Goal: Task Accomplishment & Management: Use online tool/utility

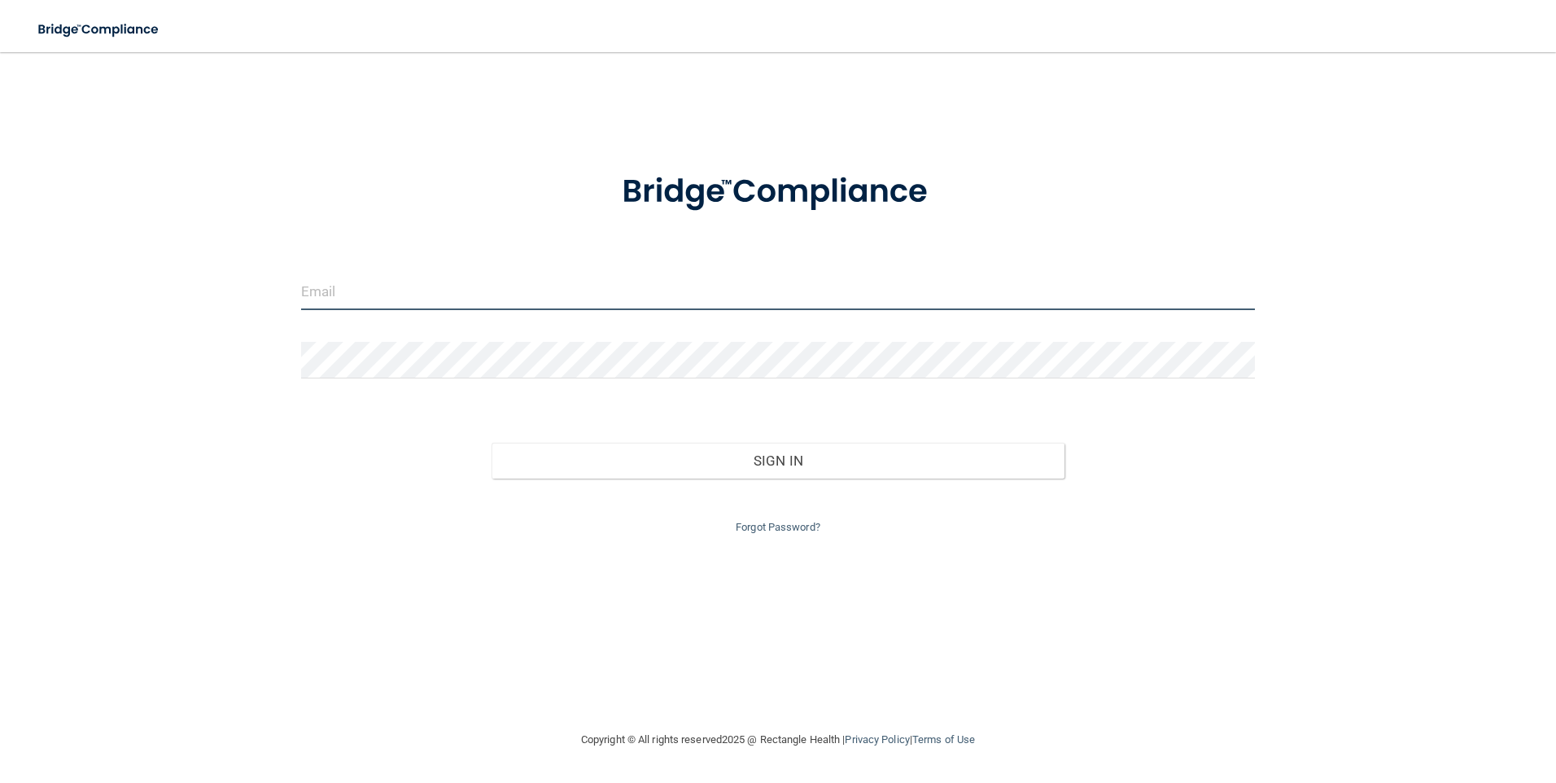
click at [348, 295] on input "email" at bounding box center [778, 292] width 955 height 37
type input "[EMAIL_ADDRESS][DOMAIN_NAME]"
click at [440, 281] on input "[EMAIL_ADDRESS][DOMAIN_NAME]" at bounding box center [778, 292] width 955 height 37
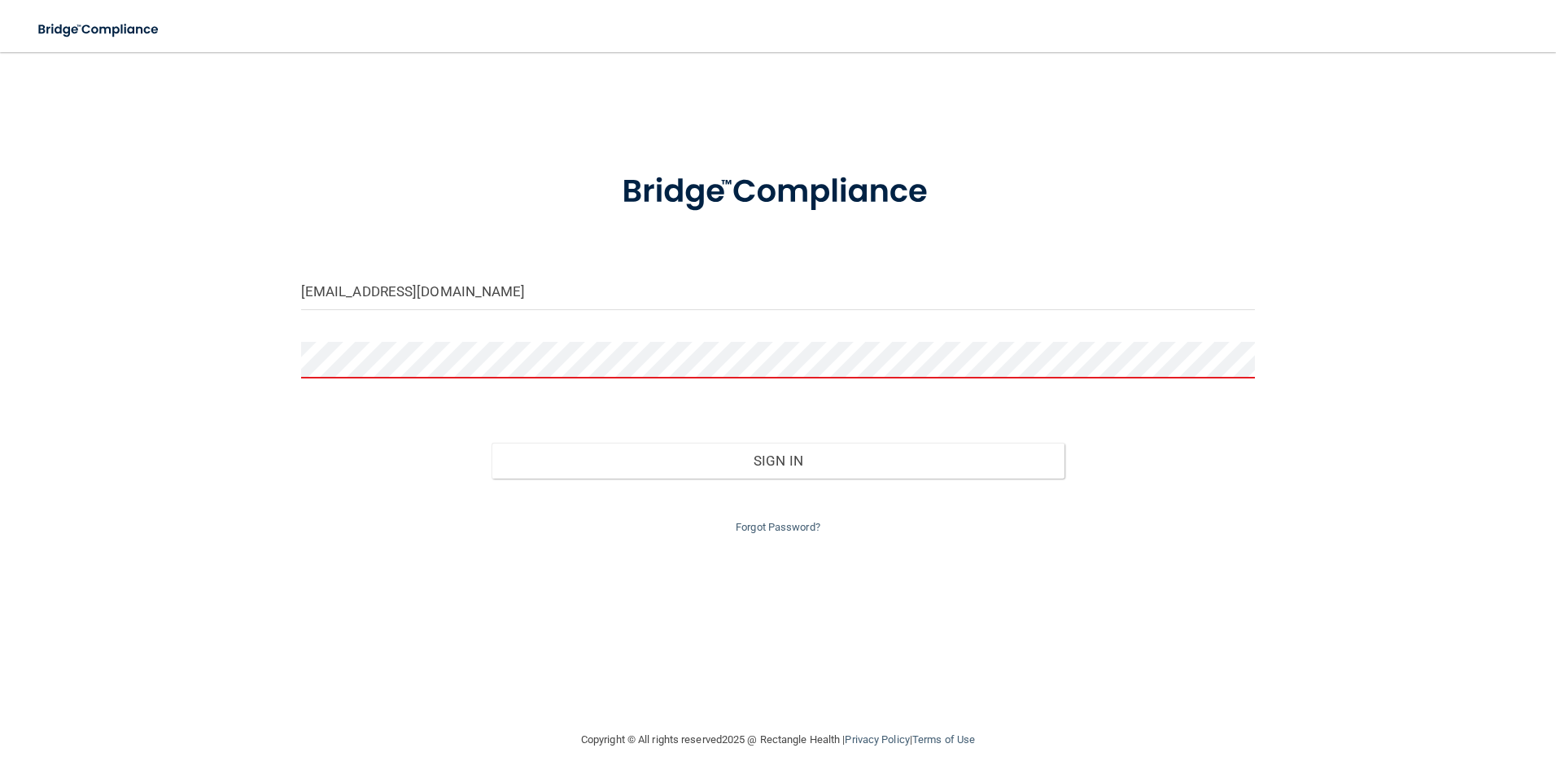
drag, startPoint x: 278, startPoint y: 364, endPoint x: 299, endPoint y: 363, distance: 20.4
click at [280, 364] on div "[EMAIL_ADDRESS][DOMAIN_NAME] Invalid email/password. You don't have permission …" at bounding box center [778, 391] width 1491 height 646
click at [299, 363] on div at bounding box center [778, 366] width 979 height 49
click at [436, 295] on input "[EMAIL_ADDRESS][DOMAIN_NAME]" at bounding box center [778, 292] width 955 height 37
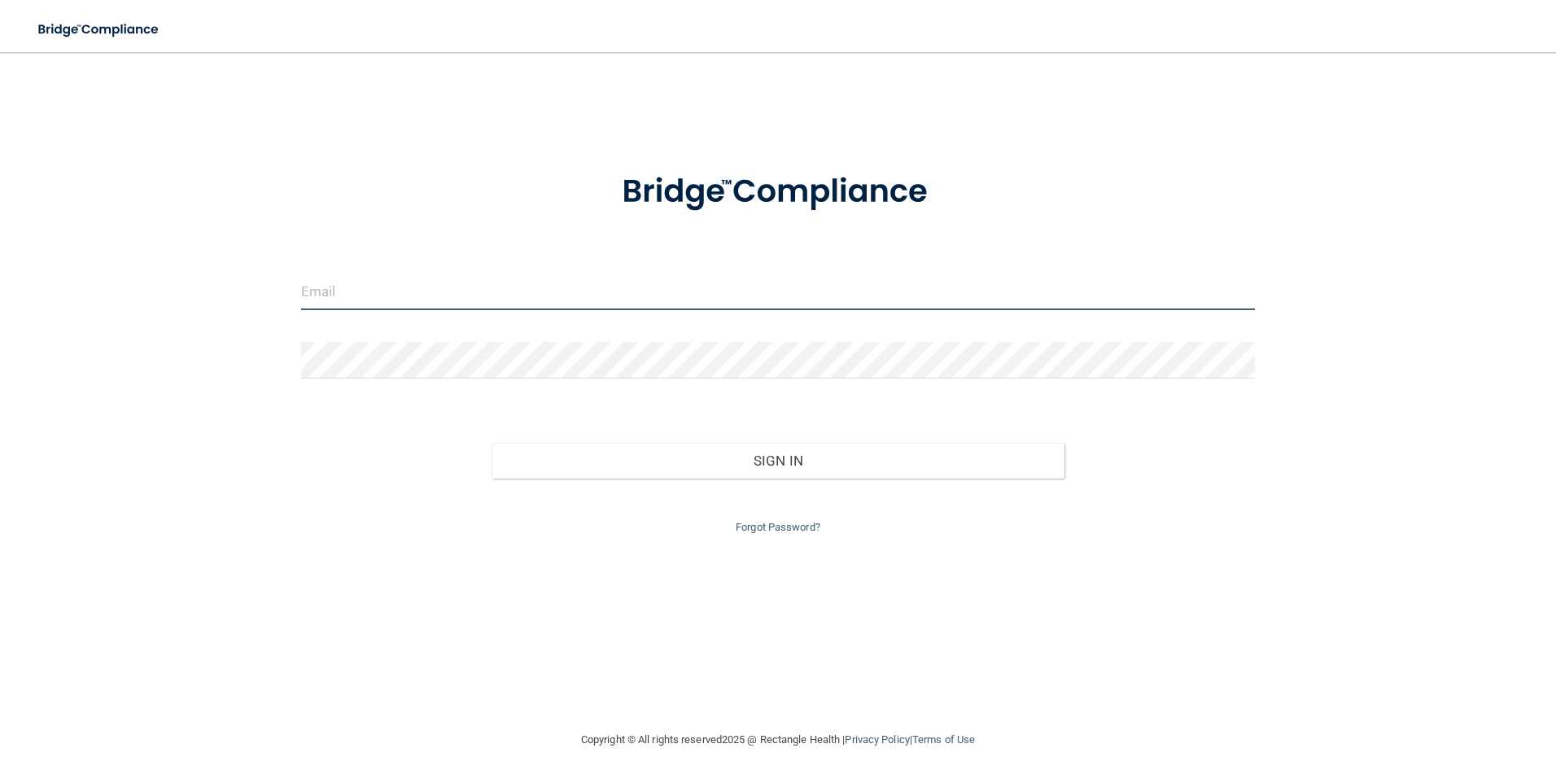
click at [337, 288] on input "email" at bounding box center [778, 292] width 955 height 37
type input "[EMAIL_ADDRESS][DOMAIN_NAME]"
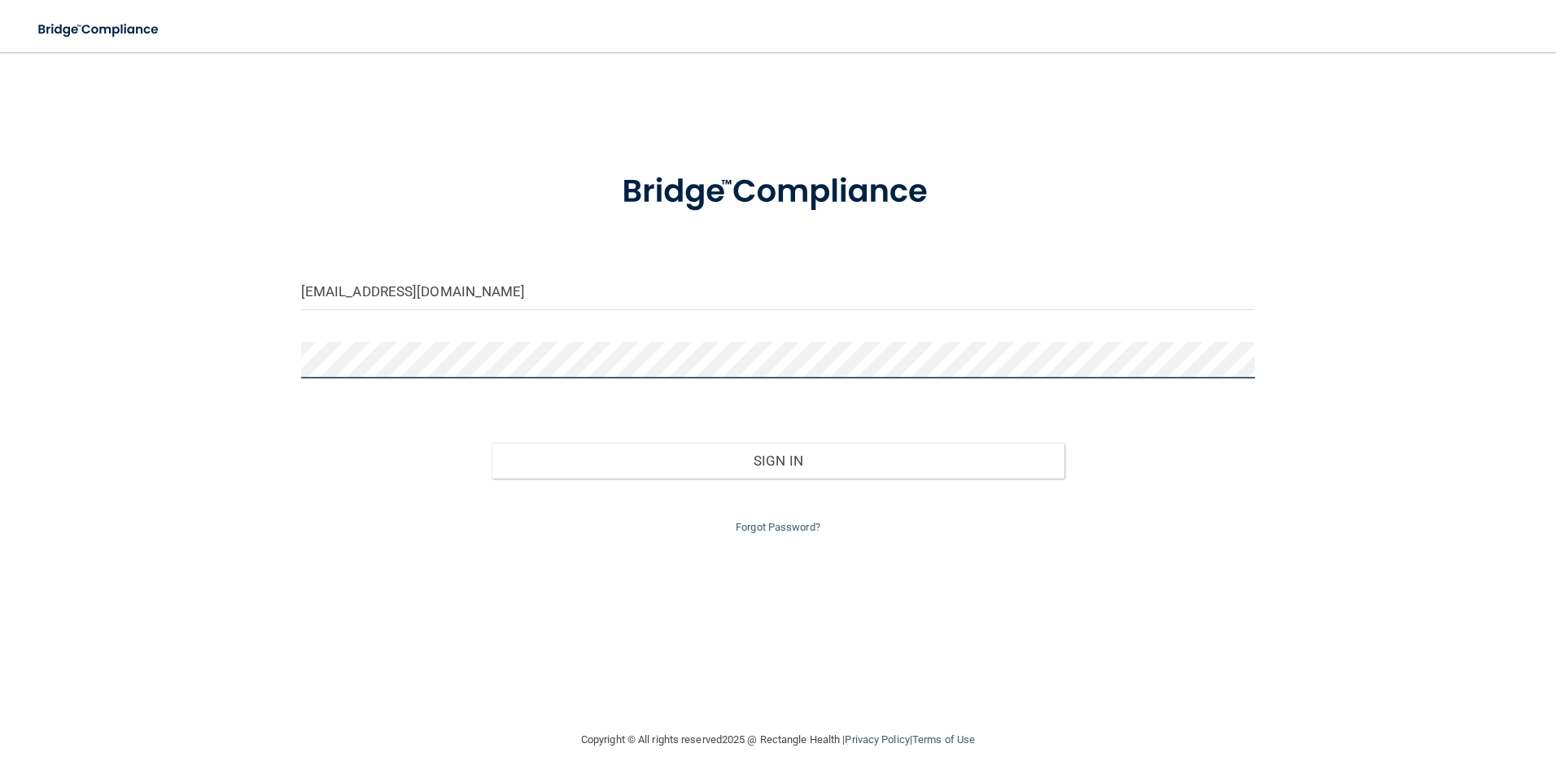
click at [492, 443] on button "Sign In" at bounding box center [778, 461] width 573 height 36
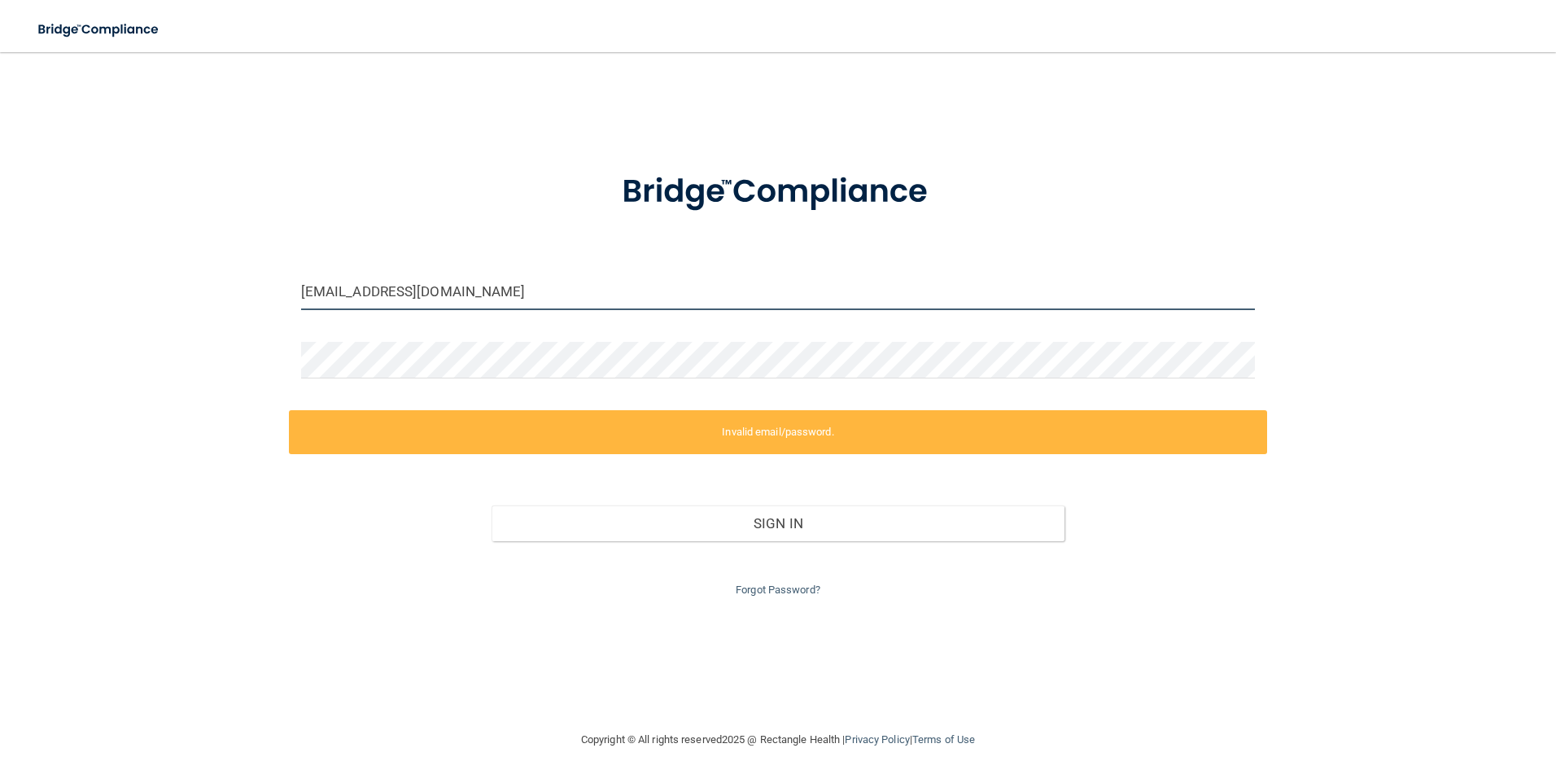
drag, startPoint x: 967, startPoint y: 299, endPoint x: 951, endPoint y: 301, distance: 16.5
click at [959, 300] on input "[EMAIL_ADDRESS][DOMAIN_NAME]" at bounding box center [778, 292] width 955 height 37
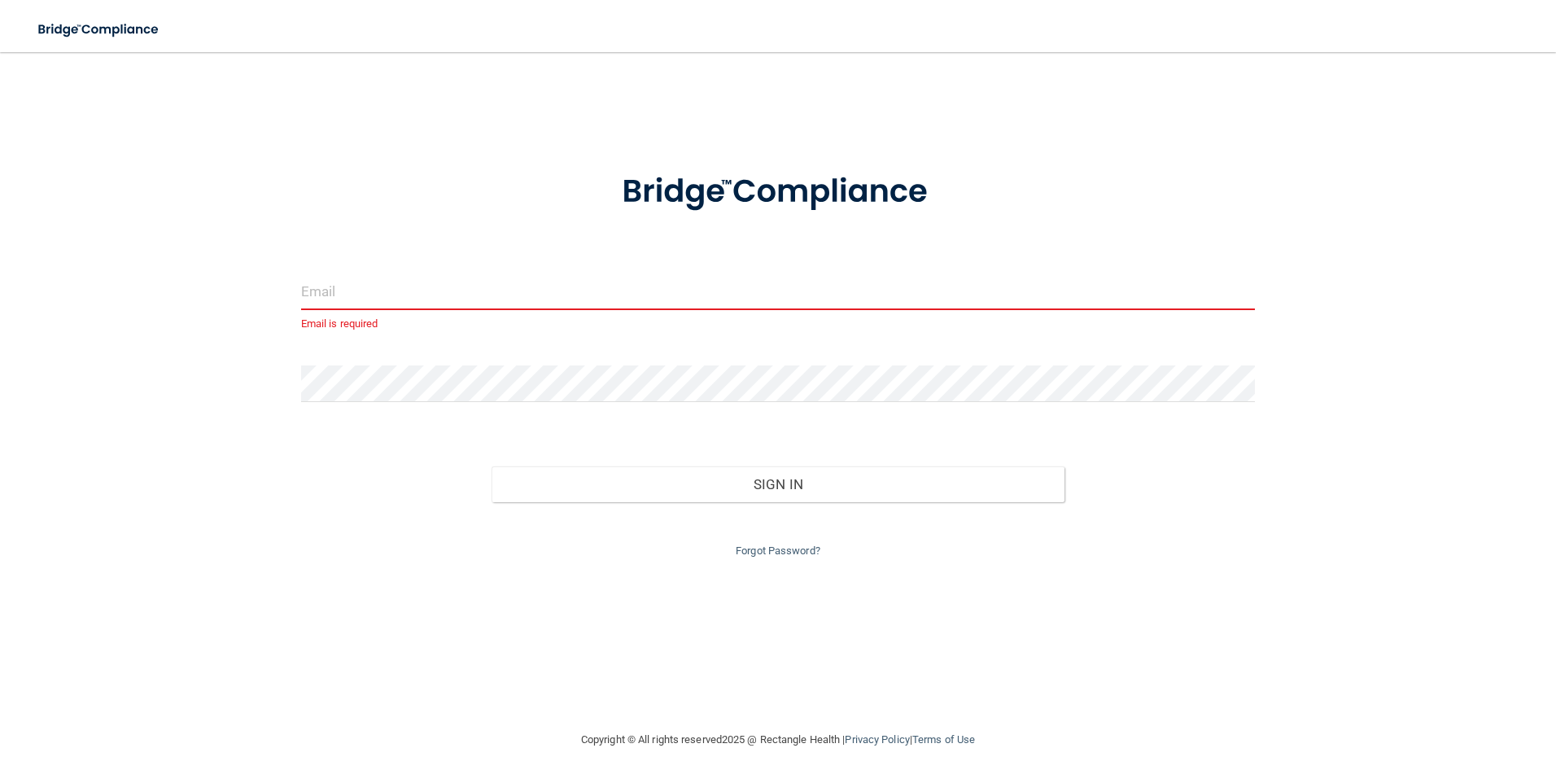
click at [387, 294] on input "email" at bounding box center [778, 292] width 955 height 37
type input "[EMAIL_ADDRESS][DOMAIN_NAME]"
click at [457, 292] on input "[EMAIL_ADDRESS][DOMAIN_NAME]" at bounding box center [778, 292] width 955 height 37
click at [405, 291] on input "email" at bounding box center [778, 292] width 955 height 37
type input "[EMAIL_ADDRESS][DOMAIN_NAME]"
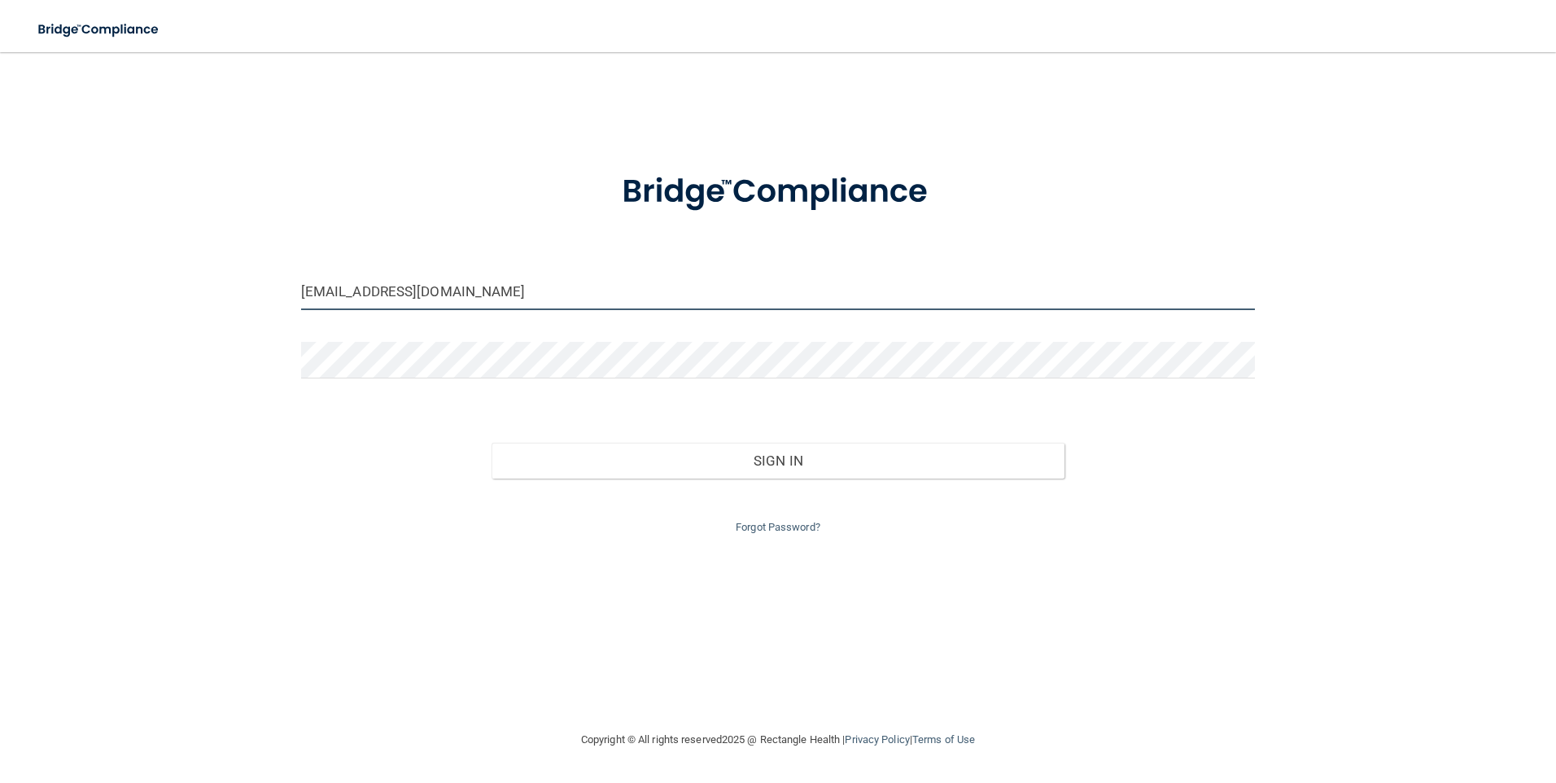
drag, startPoint x: 486, startPoint y: 286, endPoint x: 86, endPoint y: 267, distance: 400.1
click at [87, 267] on div "[EMAIL_ADDRESS][DOMAIN_NAME] Invalid email/password. You don't have permission …" at bounding box center [778, 391] width 1491 height 646
type input "gda-peachorchard@vsmmgt.com"
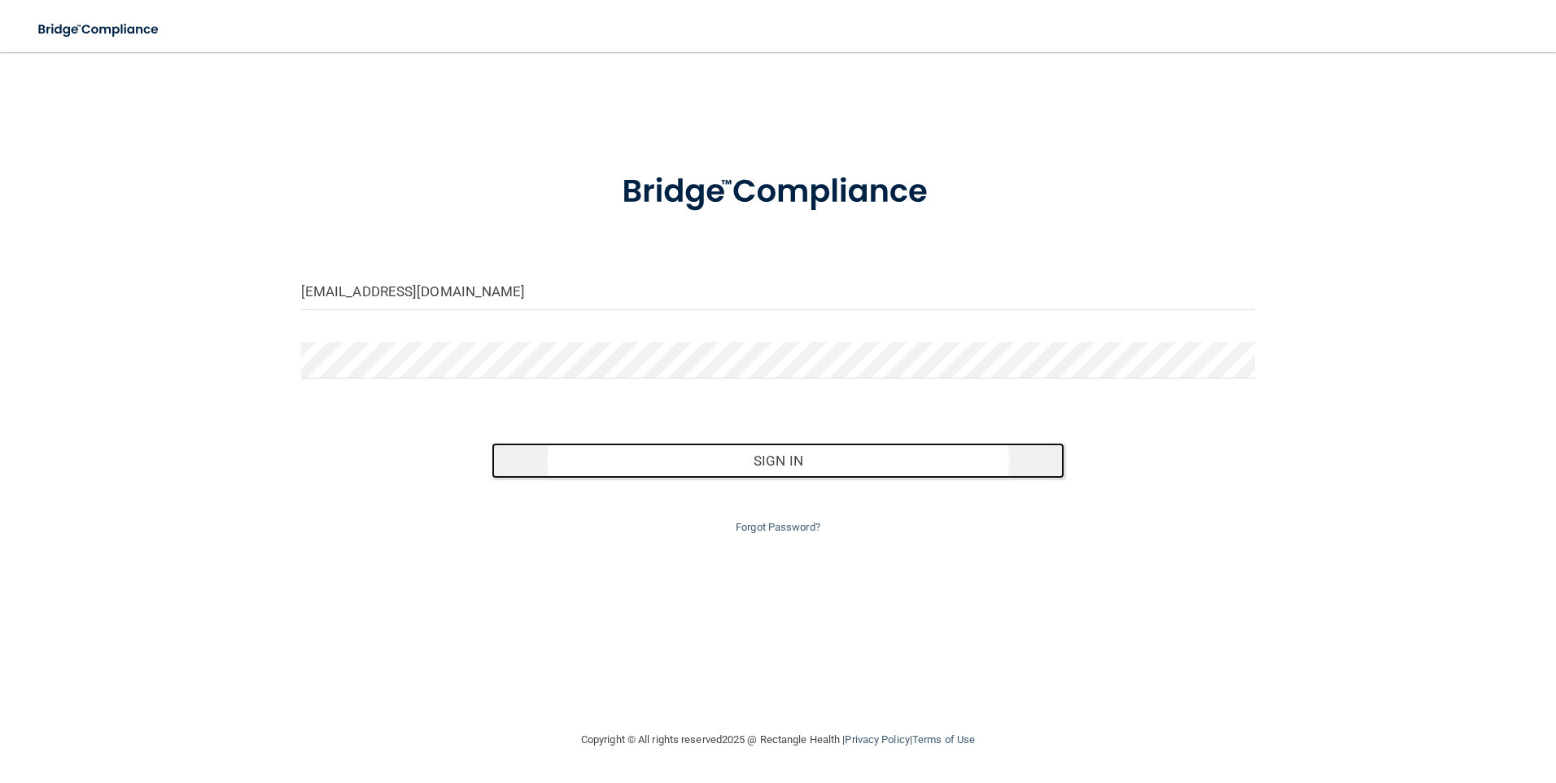
click at [789, 460] on button "Sign In" at bounding box center [778, 461] width 573 height 36
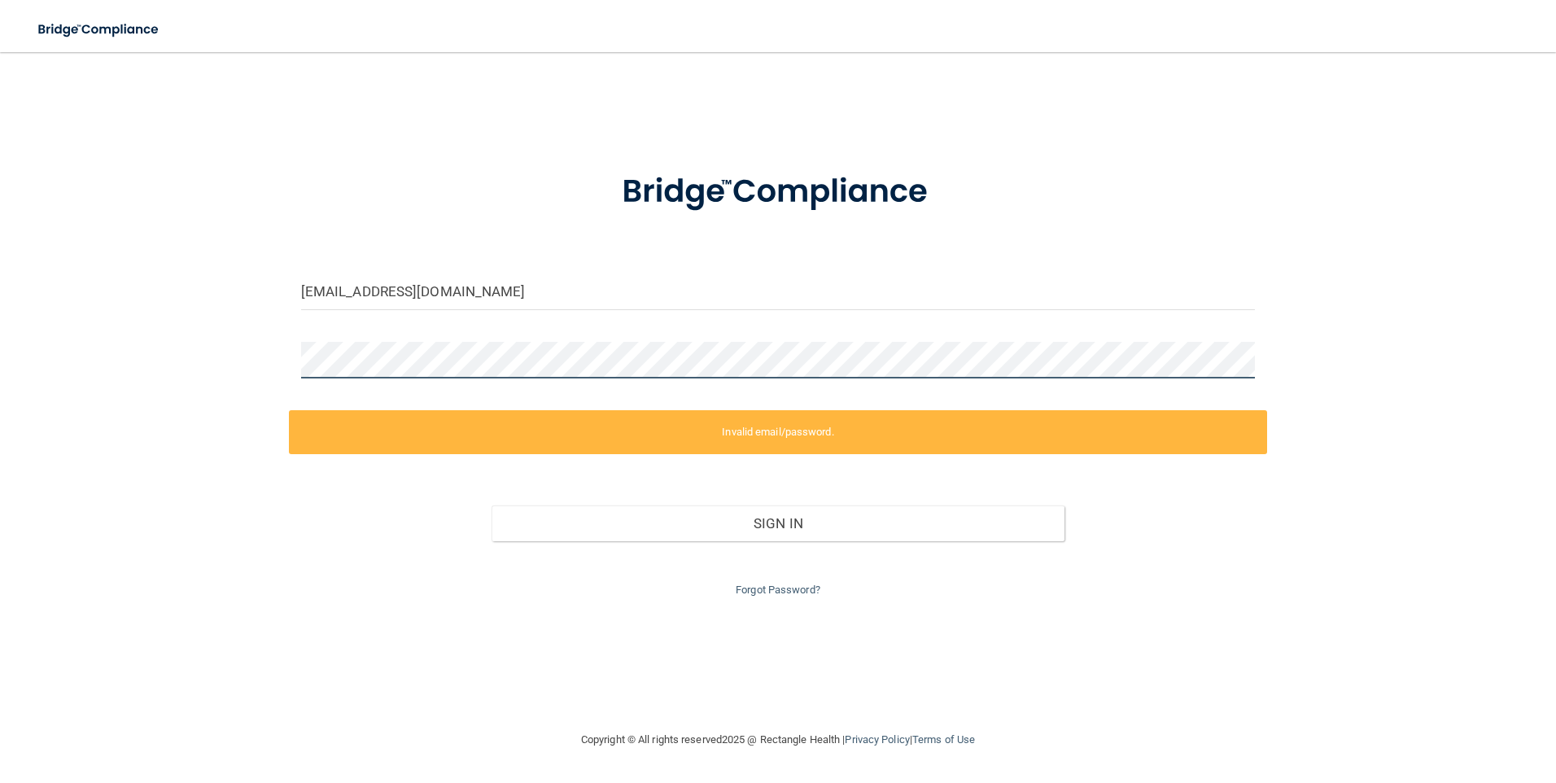
click at [250, 361] on div "gda-peachorchard@vsmmgt.com Invalid email/password. You don't have permission t…" at bounding box center [778, 391] width 1491 height 646
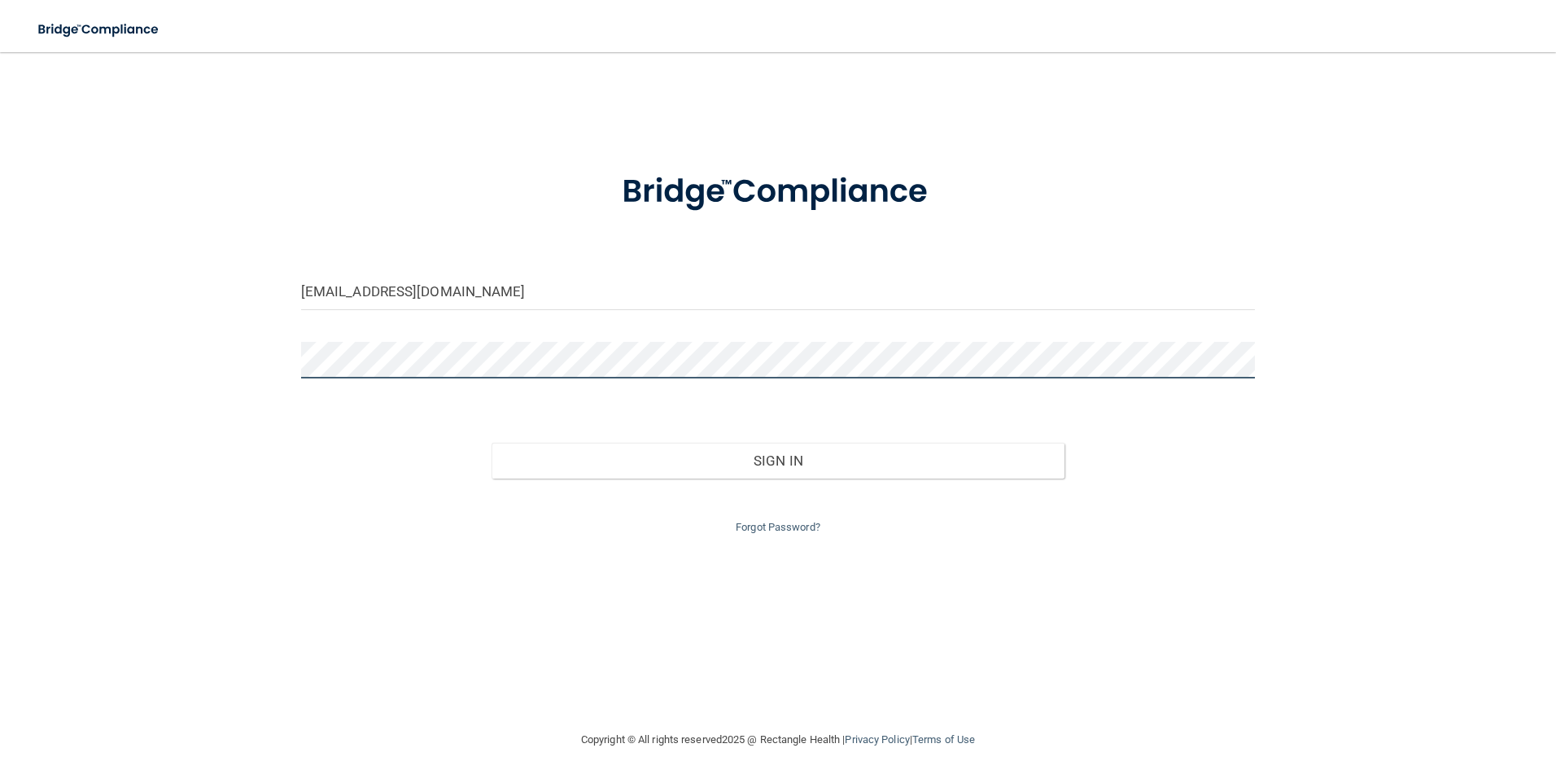
click at [492, 443] on button "Sign In" at bounding box center [778, 461] width 573 height 36
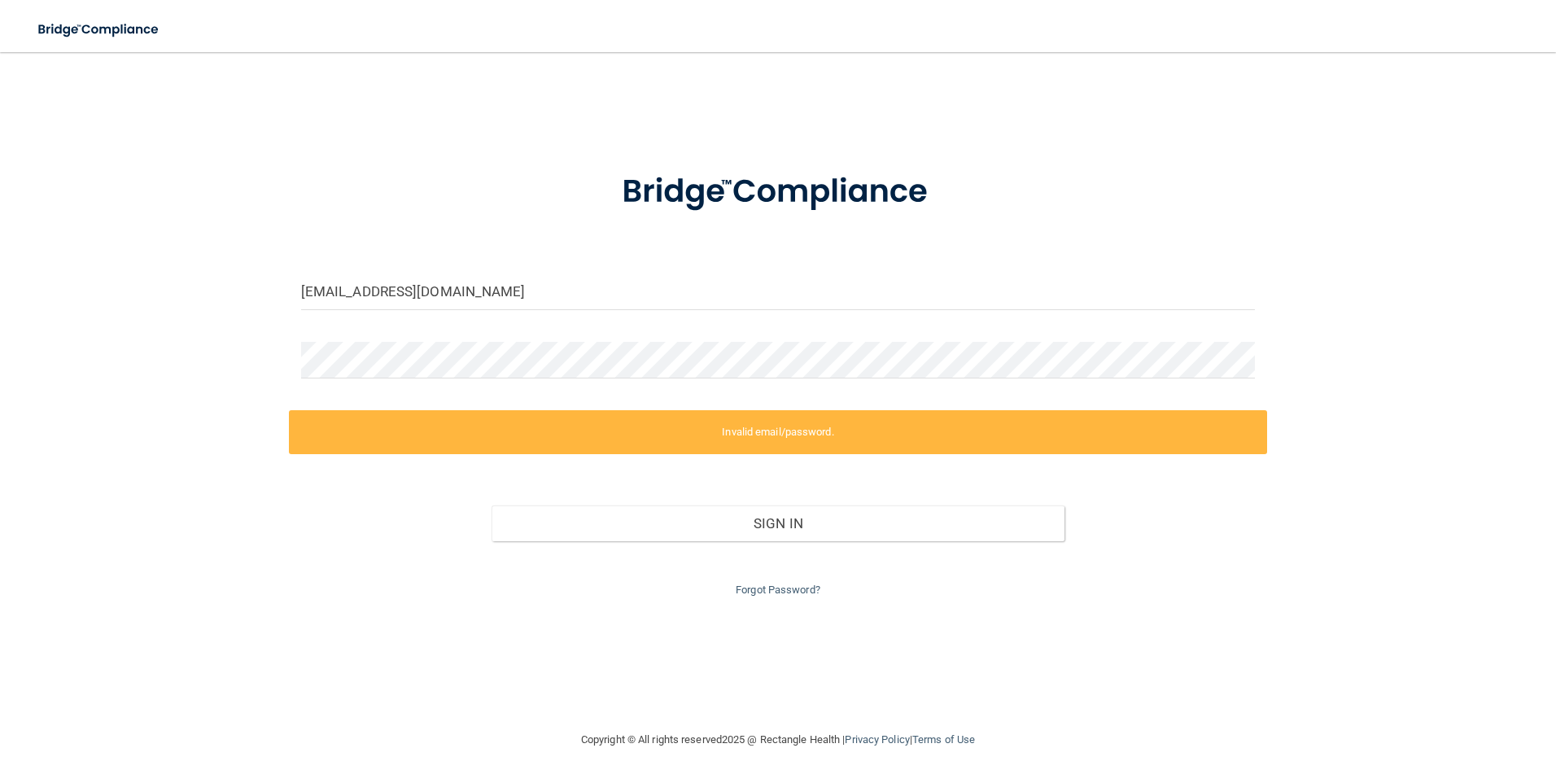
click at [742, 431] on label "Invalid email/password." at bounding box center [778, 432] width 979 height 44
click at [427, 340] on form "gda-peachorchard@vsmmgt.com Invalid email/password. You don't have permission t…" at bounding box center [778, 375] width 955 height 450
click at [86, 318] on div "gda-peachorchard@vsmmgt.com Invalid email/password. You don't have permission t…" at bounding box center [778, 391] width 1491 height 646
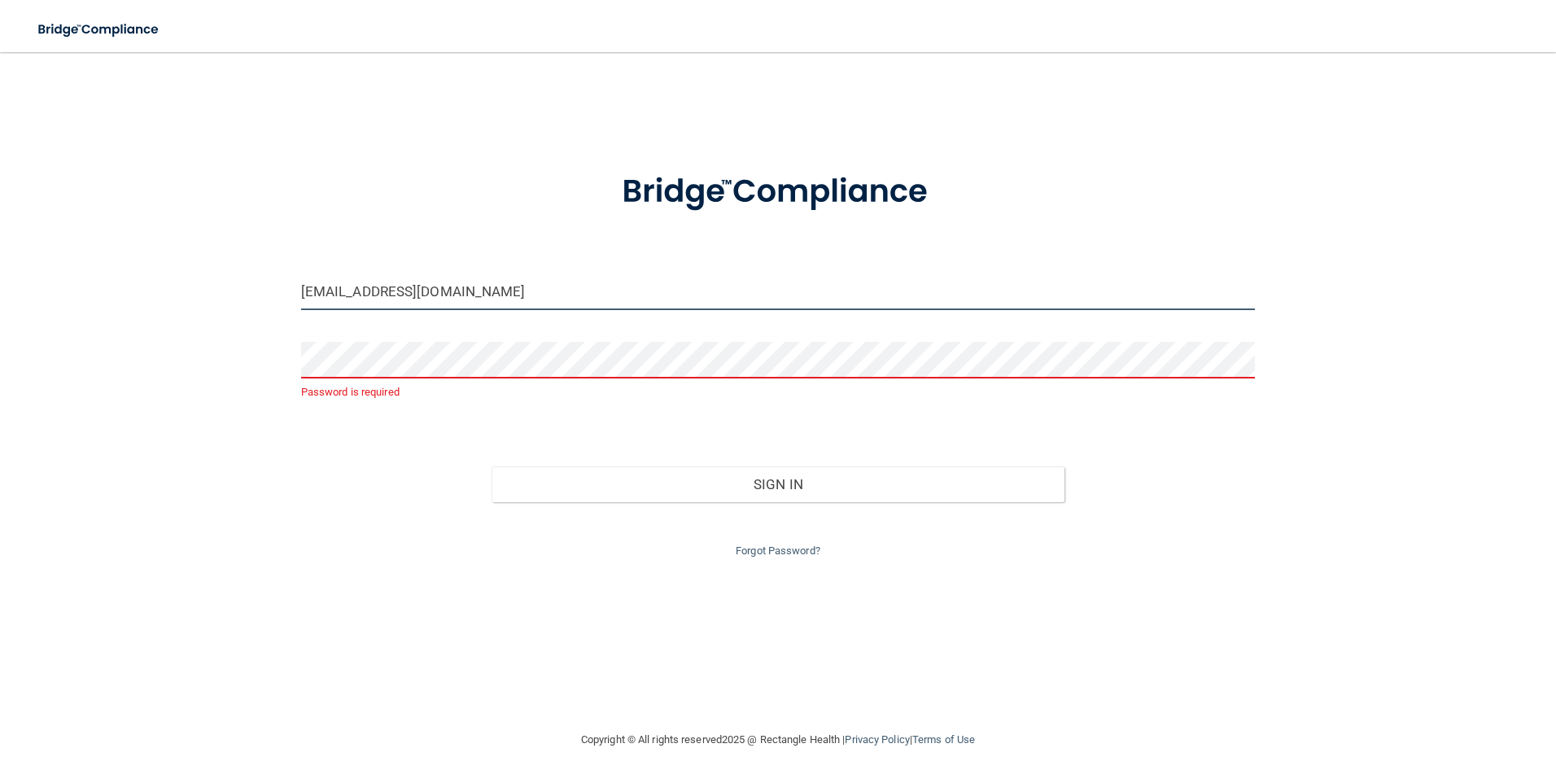
click at [519, 291] on input "gda-peachorchard@vsmmgt.com" at bounding box center [778, 292] width 955 height 37
drag, startPoint x: 564, startPoint y: 297, endPoint x: 90, endPoint y: 272, distance: 474.4
click at [96, 274] on div "gda-peachorchard@vsmmgt.com Password is required Invalid email/password. You do…" at bounding box center [778, 391] width 1491 height 646
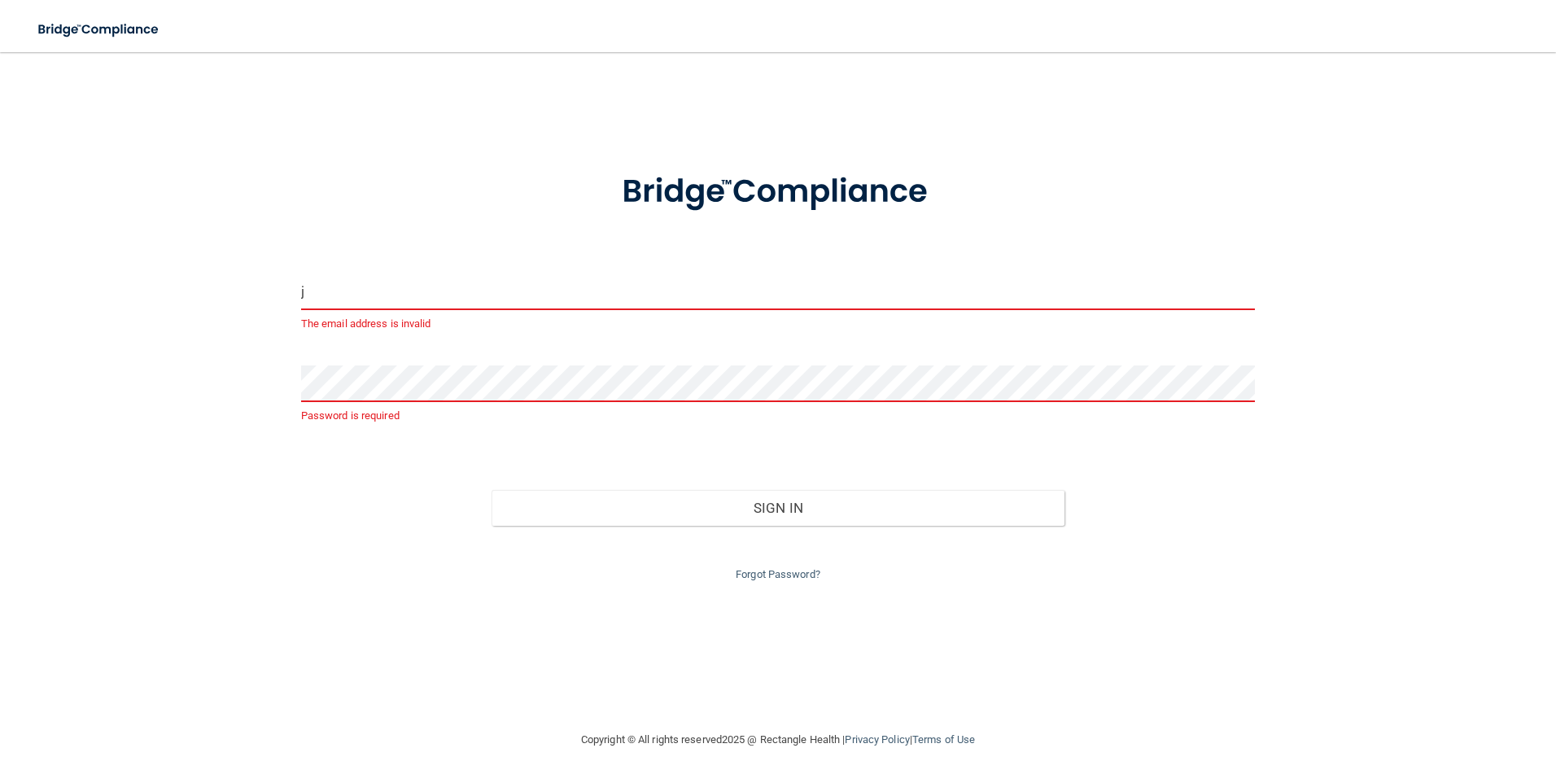
type input "[EMAIL_ADDRESS][DOMAIN_NAME]"
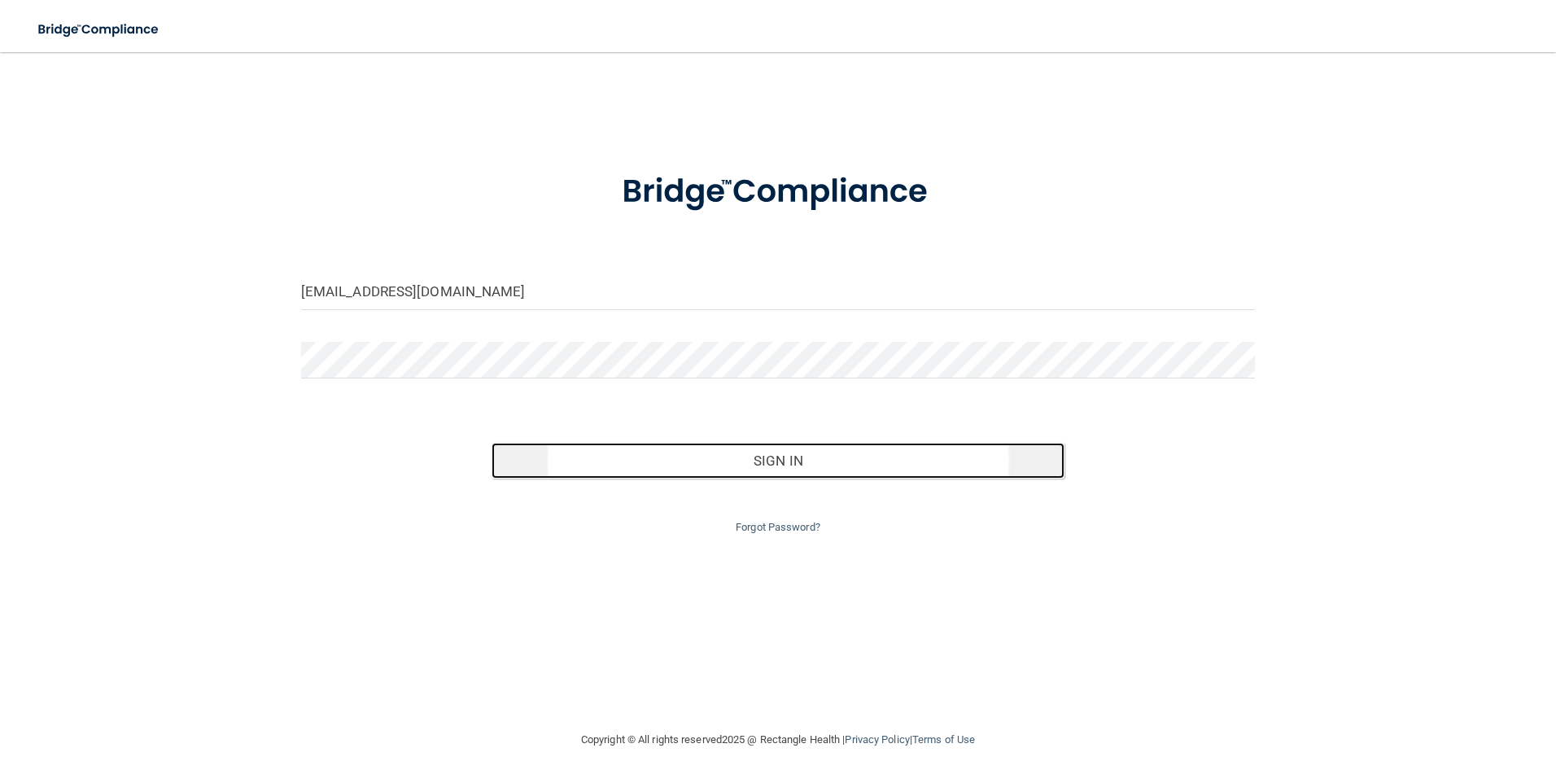
click at [832, 466] on button "Sign In" at bounding box center [778, 461] width 573 height 36
